Goal: Check status

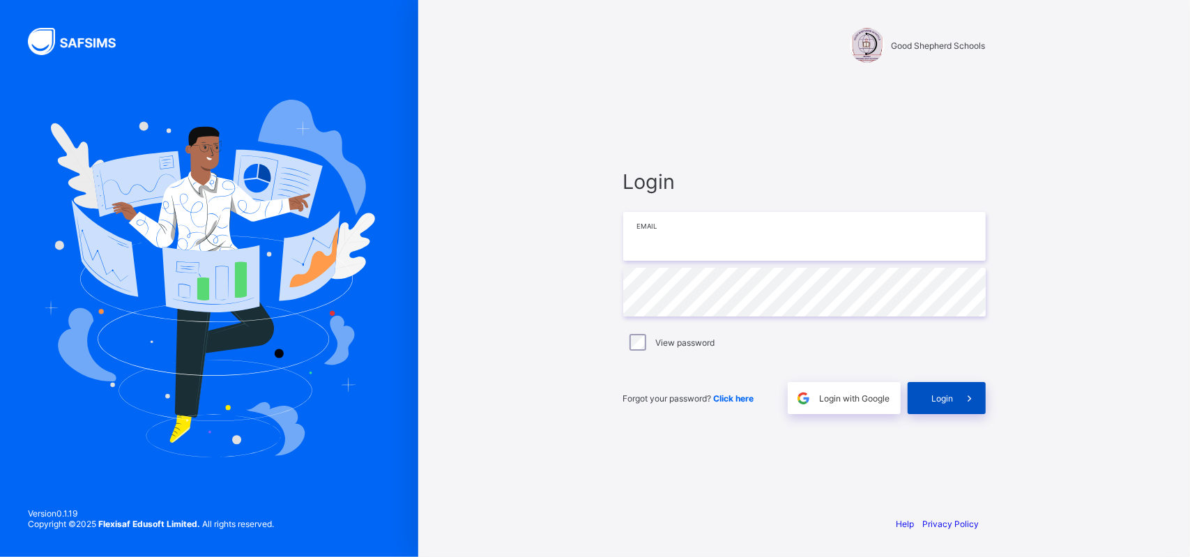
type input "**********"
click at [948, 405] on div "Login" at bounding box center [946, 398] width 78 height 32
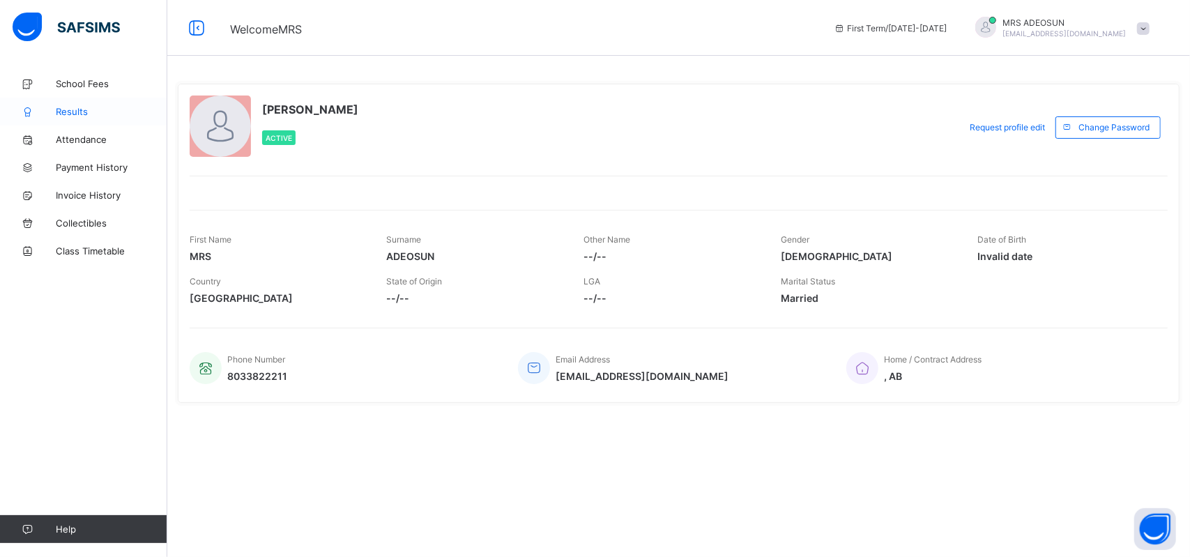
click at [67, 98] on link "Results" at bounding box center [83, 112] width 167 height 28
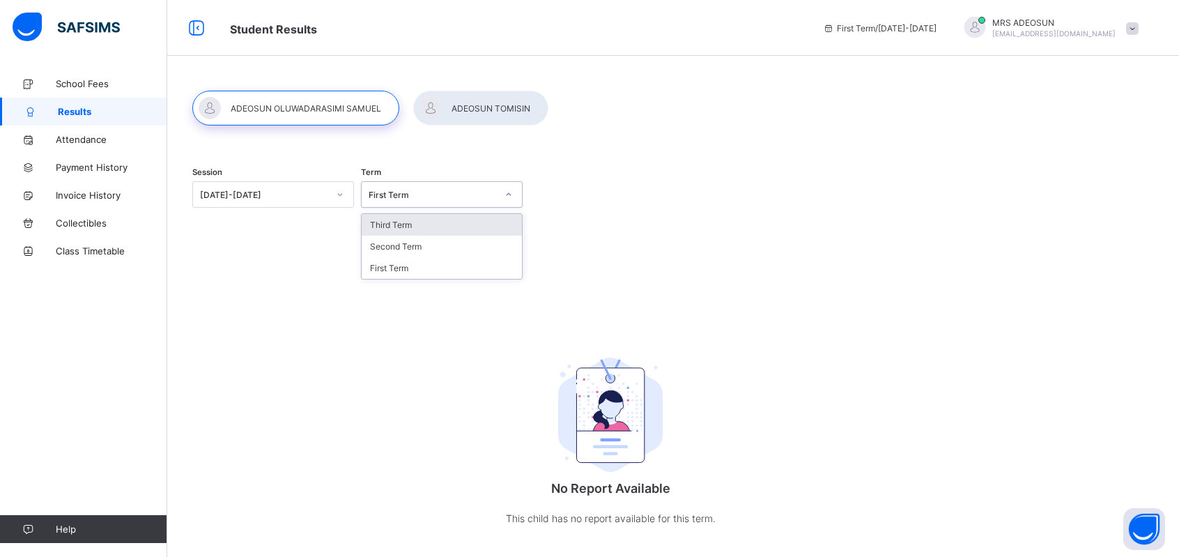
click at [420, 197] on div "First Term" at bounding box center [433, 195] width 128 height 10
click at [338, 201] on div at bounding box center [340, 194] width 24 height 22
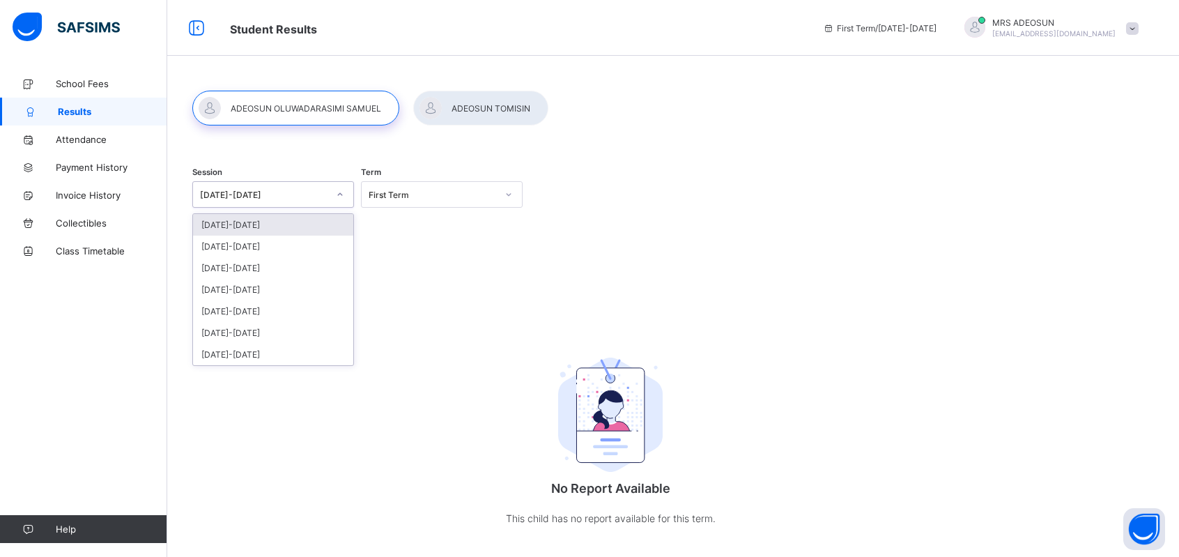
click at [338, 201] on div at bounding box center [340, 194] width 24 height 22
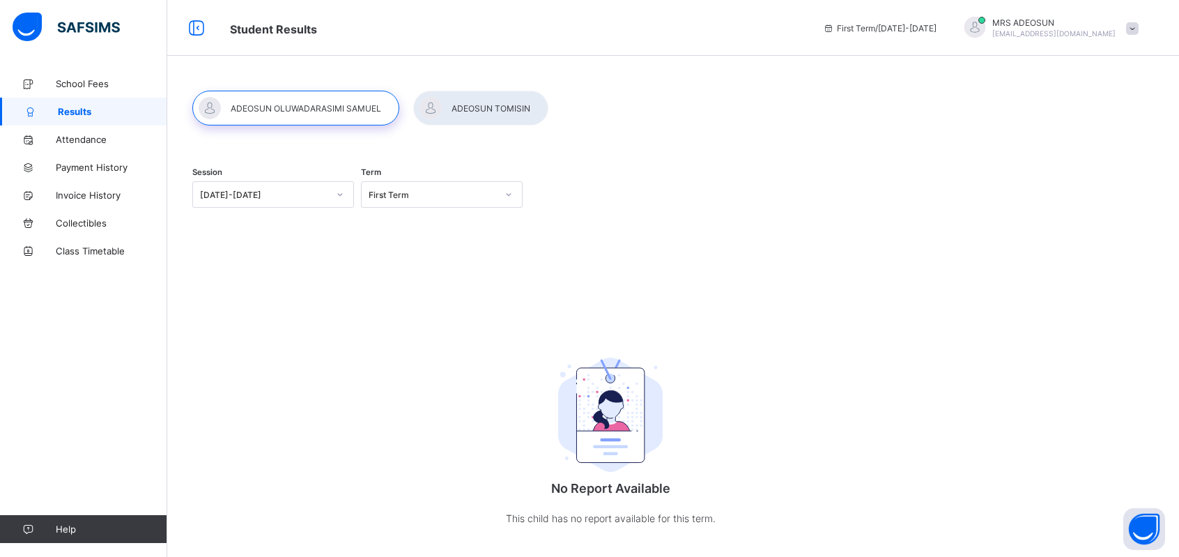
click at [458, 108] on div at bounding box center [480, 108] width 135 height 35
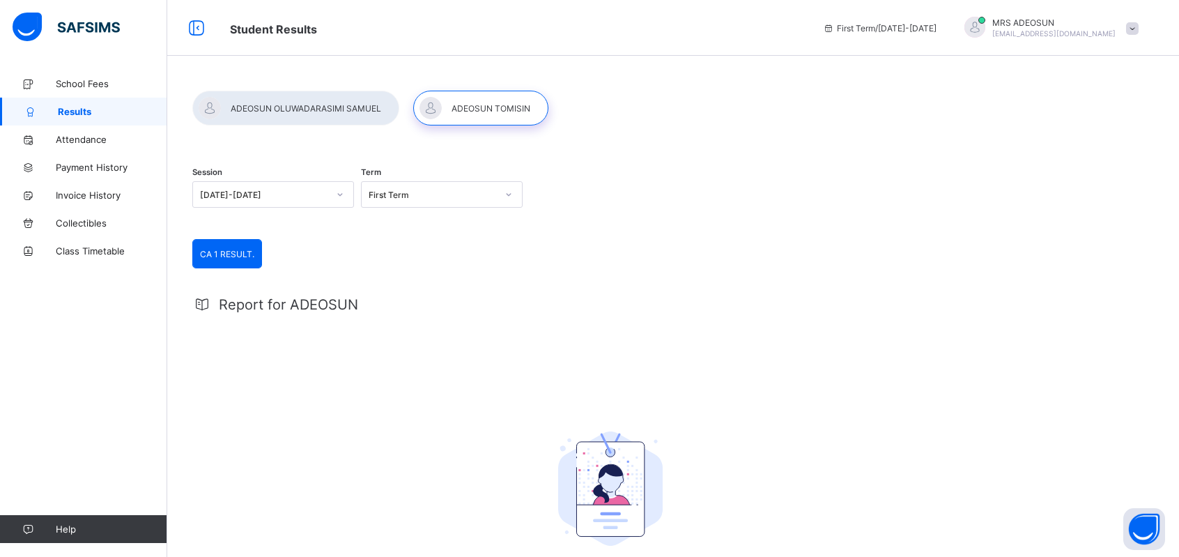
click at [328, 103] on div at bounding box center [295, 108] width 207 height 35
